Goal: Transaction & Acquisition: Subscribe to service/newsletter

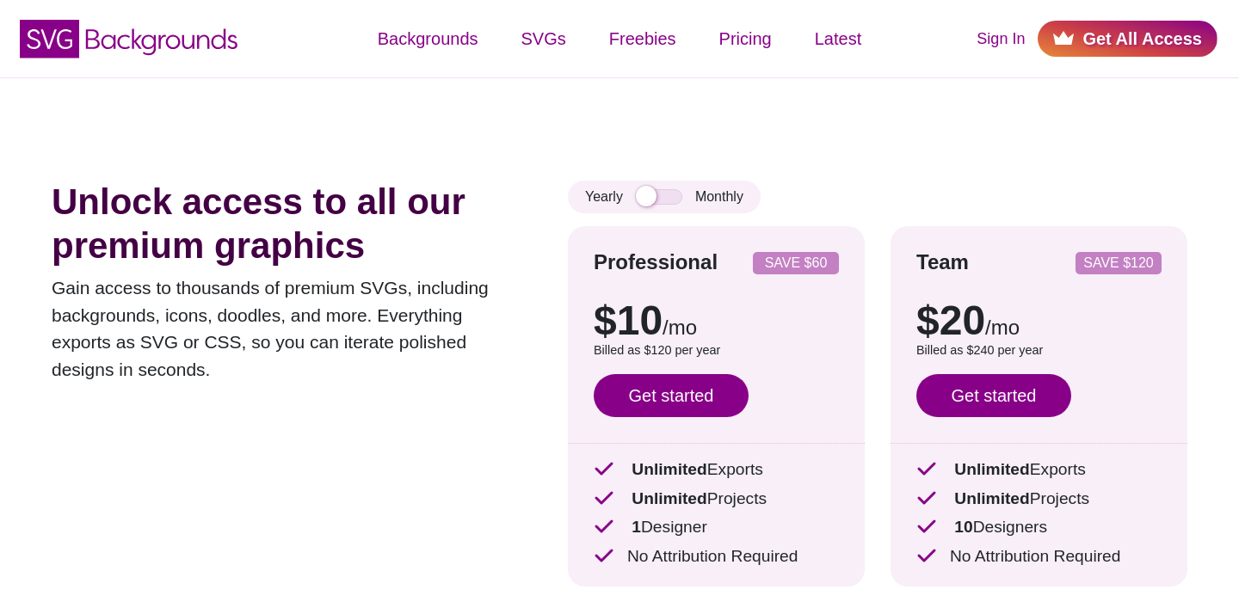
click at [1072, 37] on icon at bounding box center [1063, 38] width 21 height 14
click at [654, 201] on input "checkbox" at bounding box center [659, 196] width 46 height 15
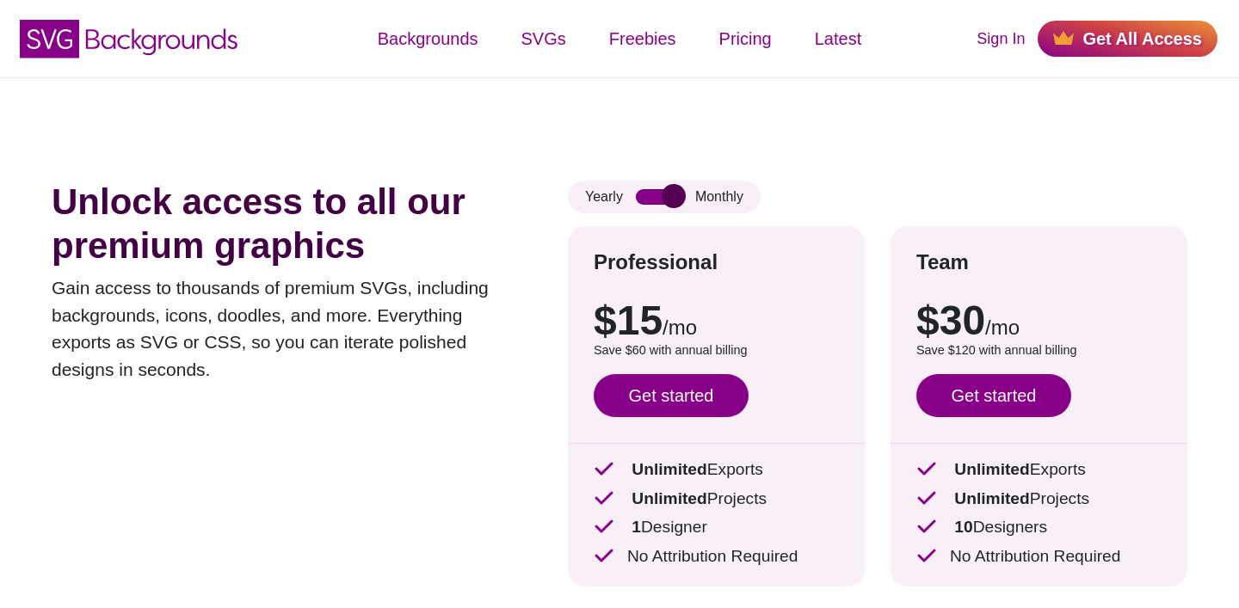
click at [665, 200] on input "checkbox" at bounding box center [659, 196] width 46 height 15
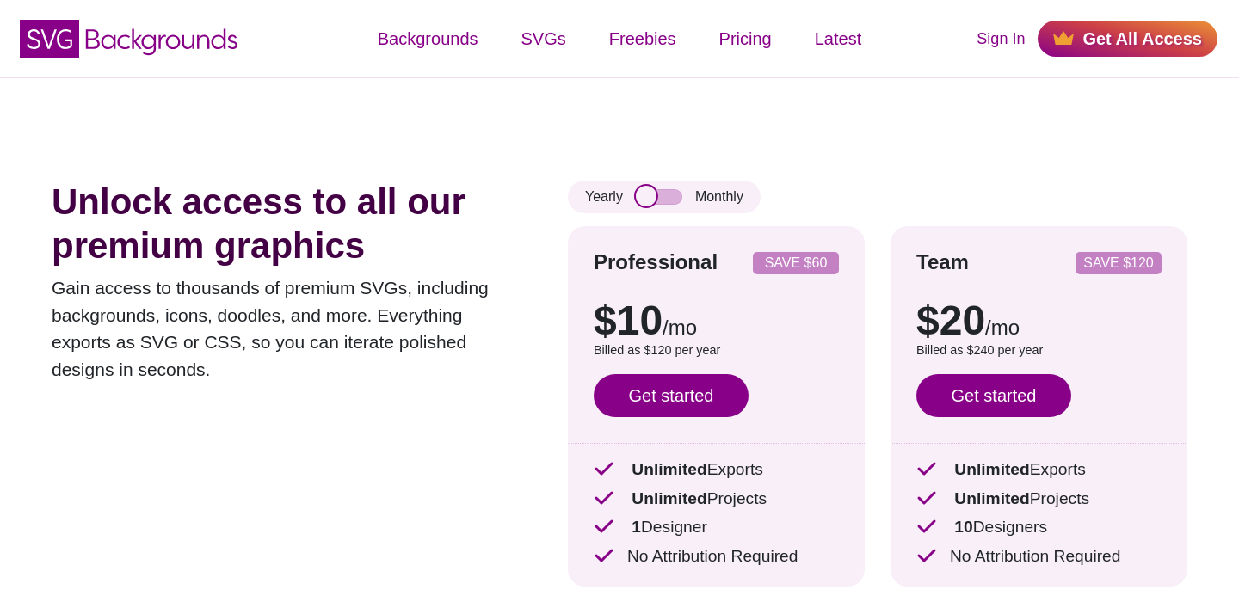
click at [665, 200] on input "checkbox" at bounding box center [659, 196] width 46 height 15
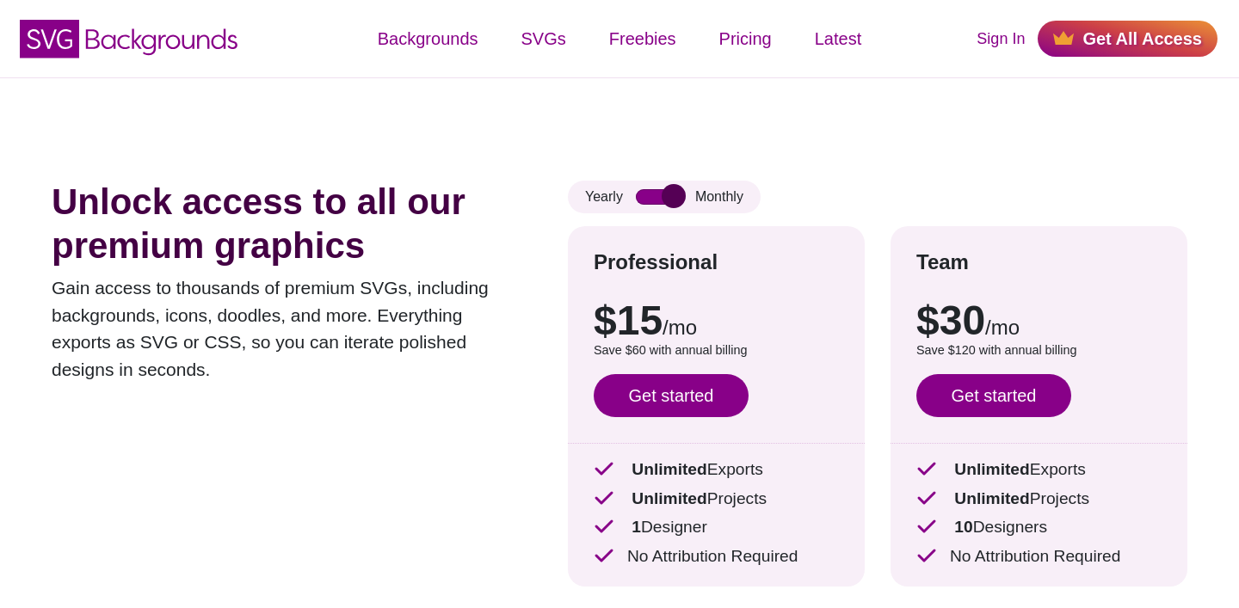
click at [665, 200] on input "checkbox" at bounding box center [659, 196] width 46 height 15
checkbox input "false"
